Goal: Transaction & Acquisition: Purchase product/service

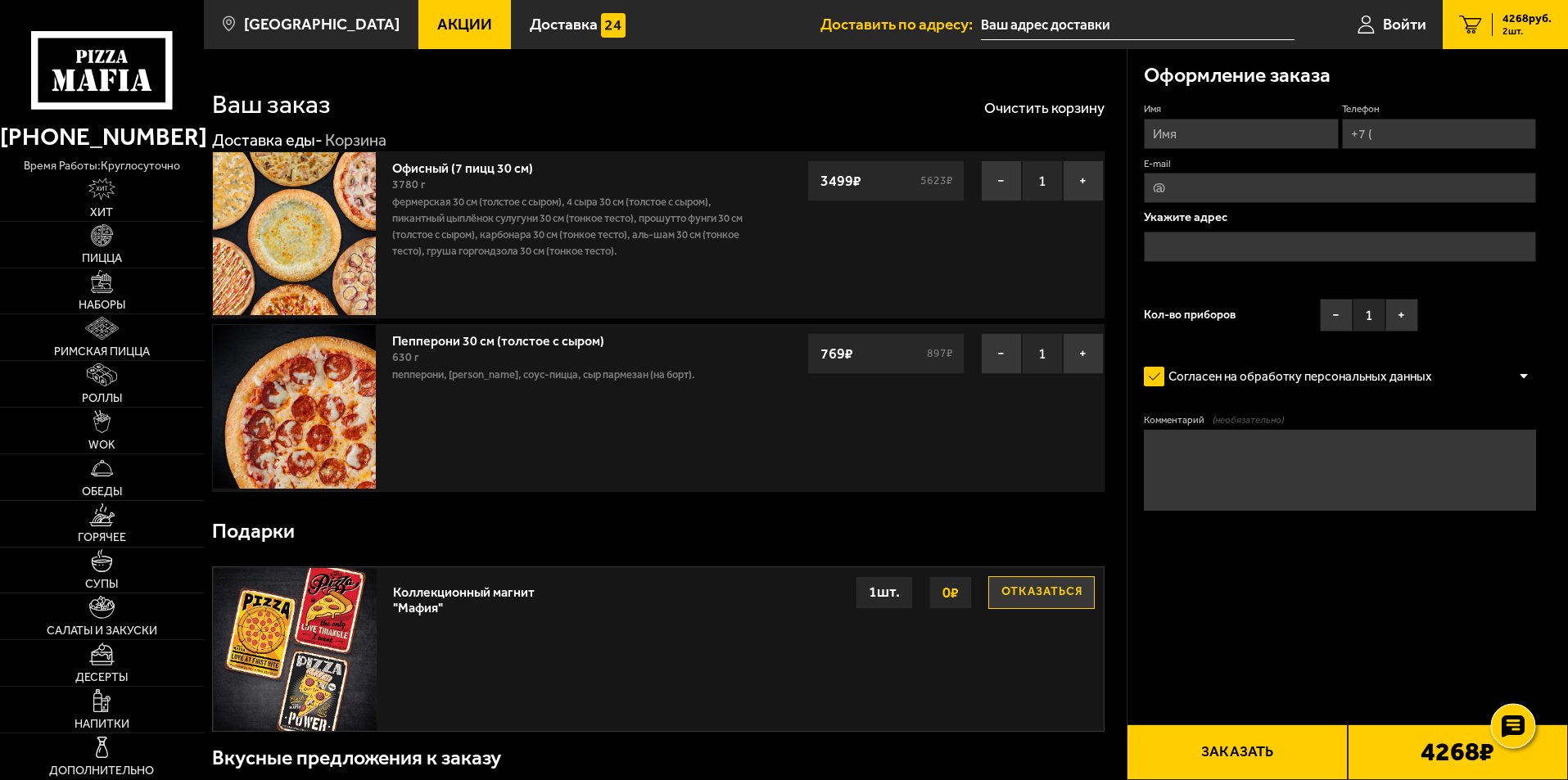
click at [1514, 727] on use at bounding box center [1513, 726] width 24 height 23
click at [1511, 719] on icon at bounding box center [1513, 726] width 17 height 17
click at [1241, 747] on button "Заказать" at bounding box center [1237, 752] width 221 height 56
click at [1342, 314] on button "−" at bounding box center [1336, 315] width 33 height 33
click at [96, 707] on img at bounding box center [102, 700] width 18 height 23
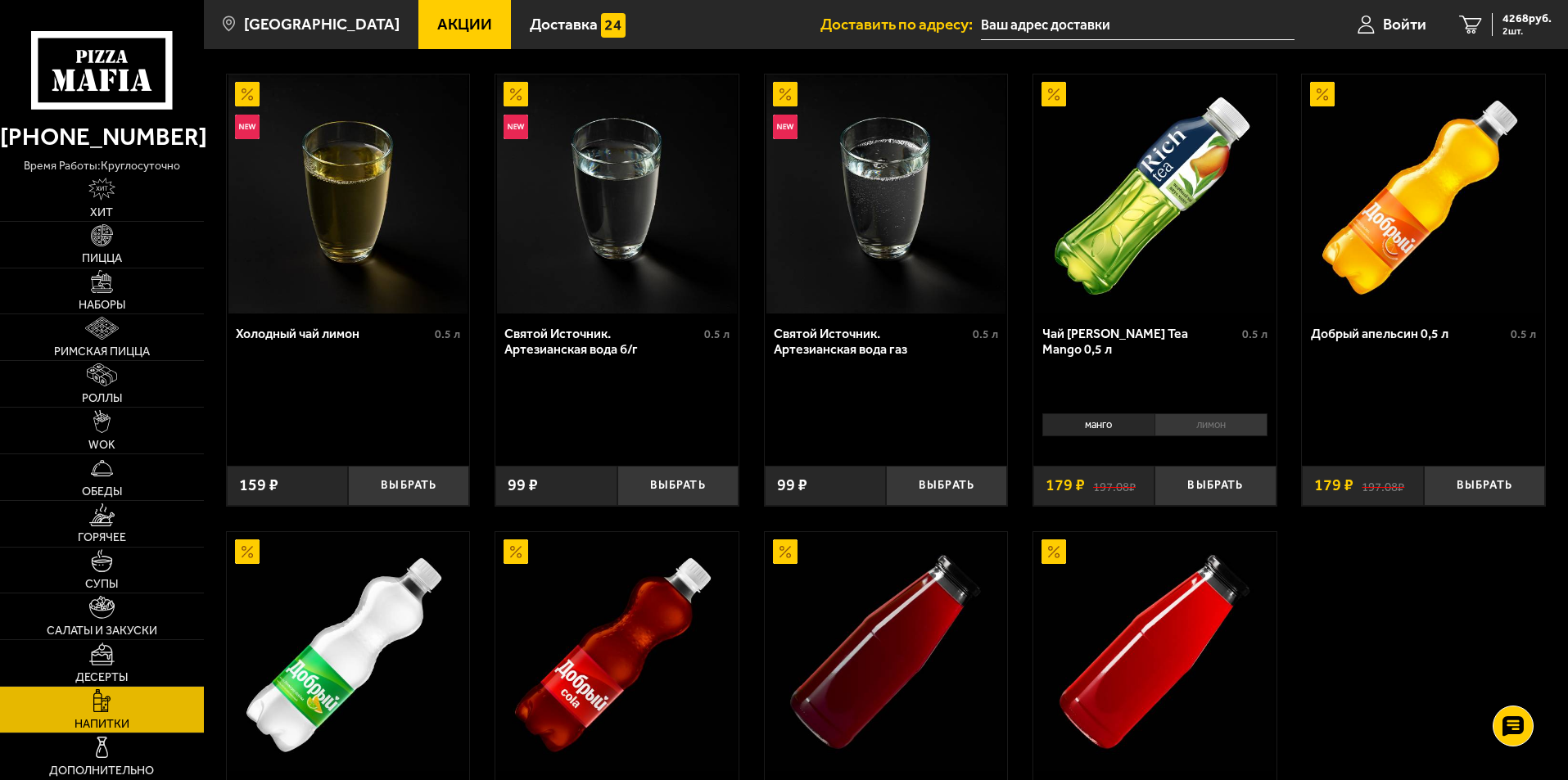
scroll to position [737, 0]
